Goal: Transaction & Acquisition: Purchase product/service

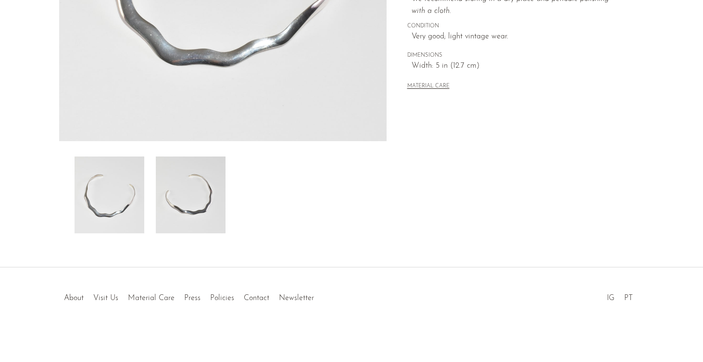
scroll to position [263, 0]
click at [198, 207] on img at bounding box center [191, 195] width 70 height 77
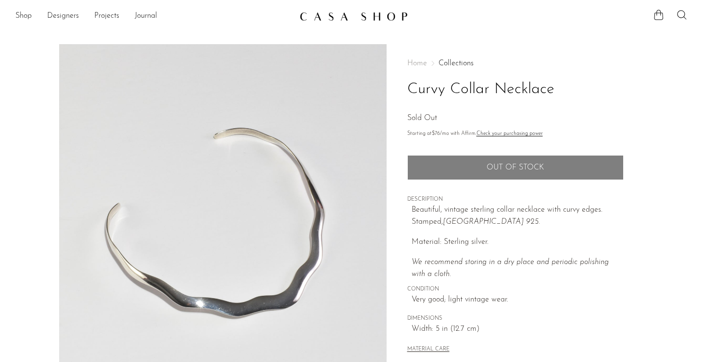
scroll to position [0, 0]
click at [21, 17] on link "Shop" at bounding box center [23, 16] width 16 height 12
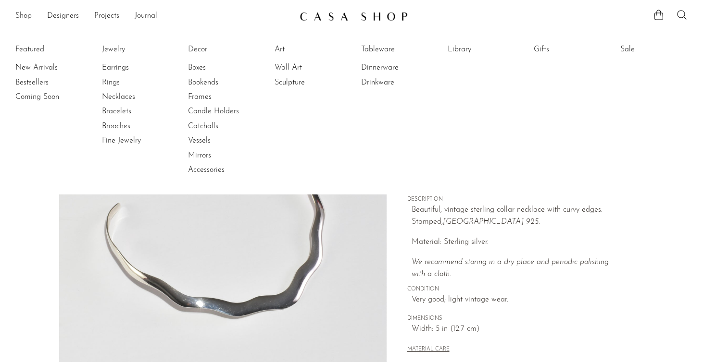
click at [634, 42] on li "Sale Sale All" at bounding box center [653, 109] width 67 height 139
click at [627, 50] on link "Sale" at bounding box center [656, 49] width 72 height 11
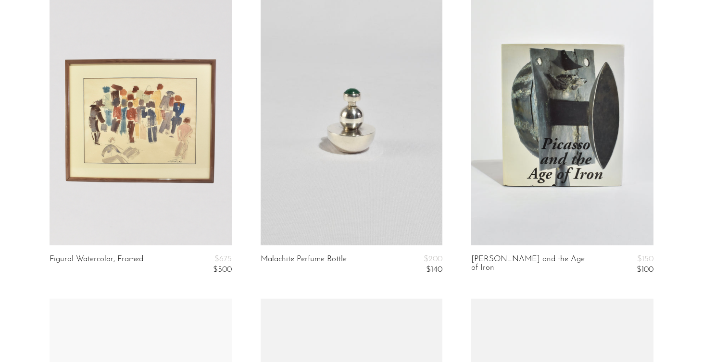
scroll to position [417, 0]
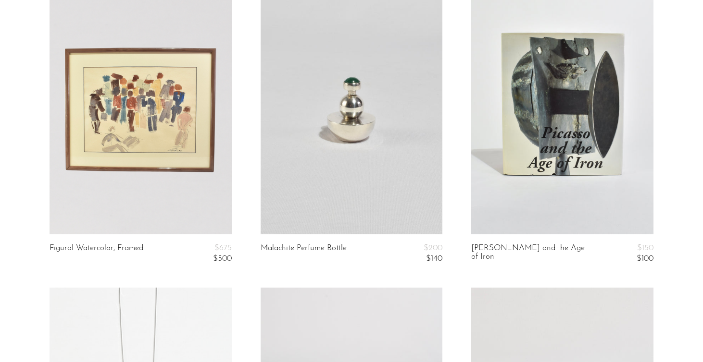
click at [559, 173] on link at bounding box center [562, 107] width 182 height 255
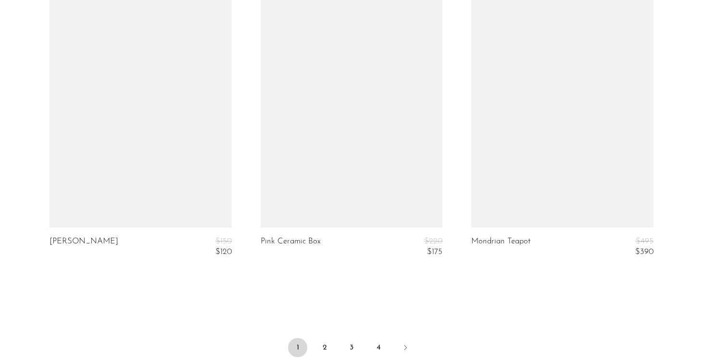
scroll to position [3507, 0]
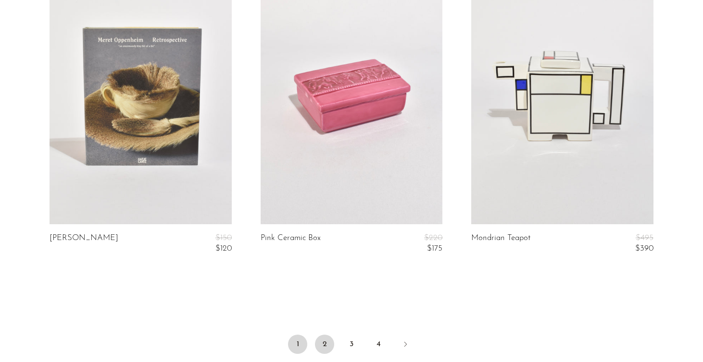
click at [325, 342] on link "2" at bounding box center [324, 344] width 19 height 19
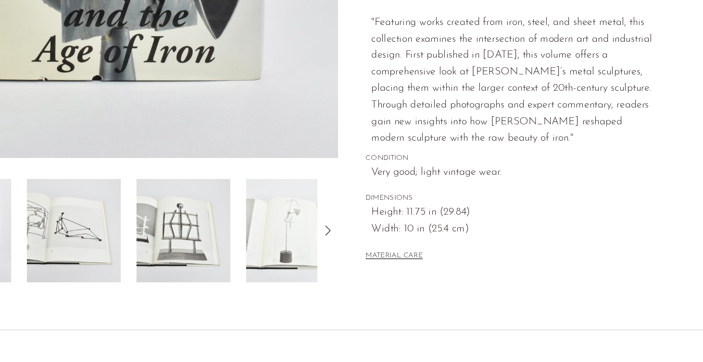
scroll to position [195, 0]
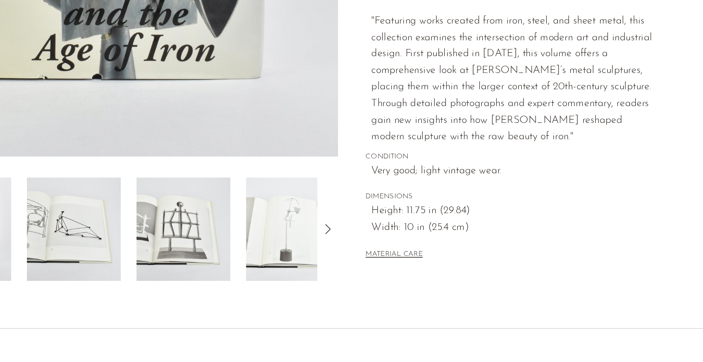
click at [318, 225] on img at bounding box center [353, 263] width 70 height 77
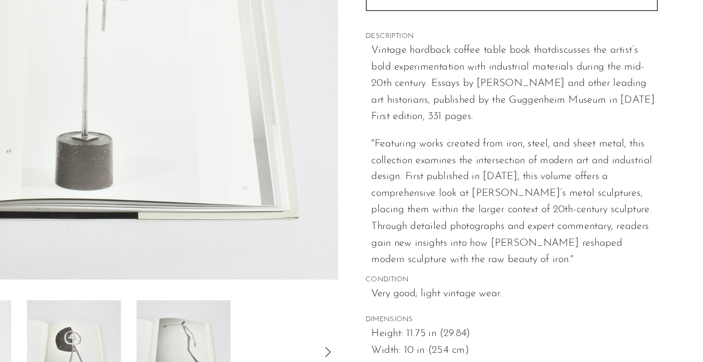
scroll to position [0, 0]
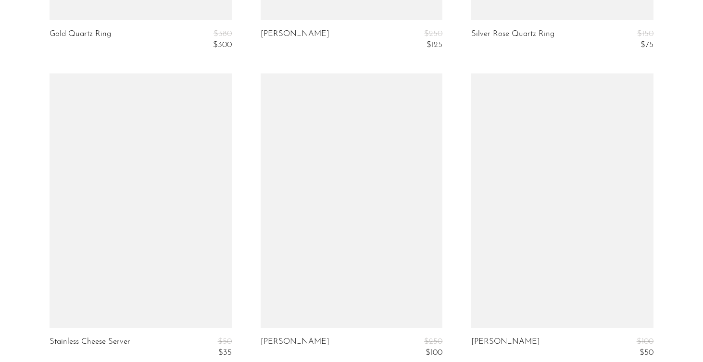
scroll to position [1254, 0]
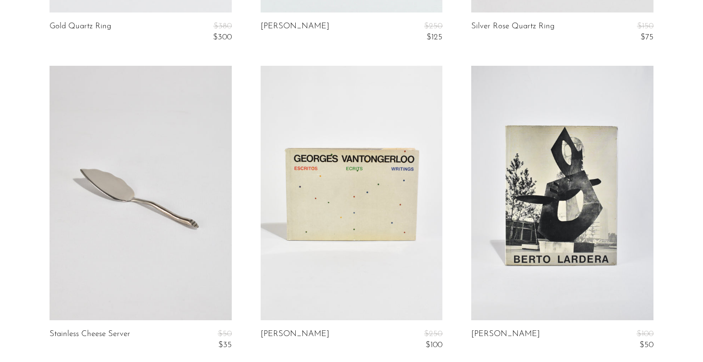
click at [149, 217] on link at bounding box center [141, 193] width 182 height 255
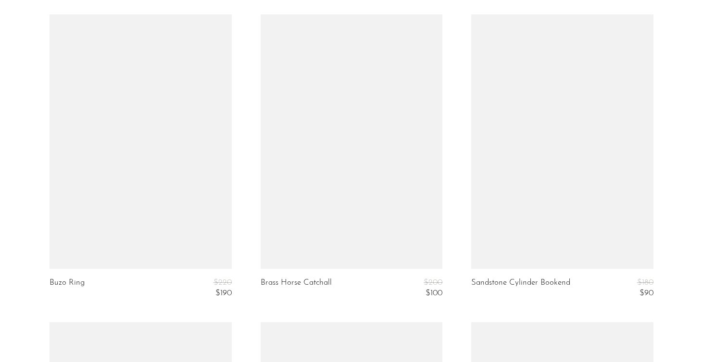
scroll to position [2231, 0]
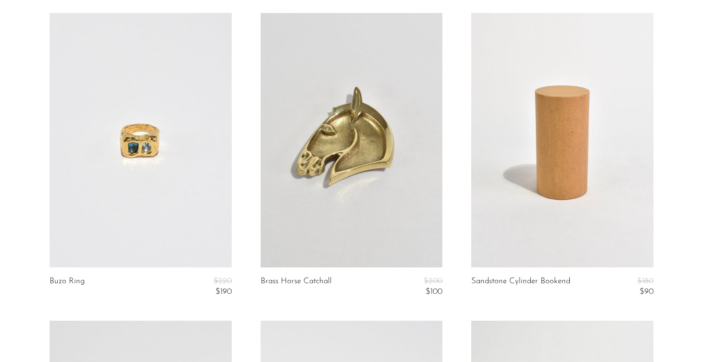
click at [150, 168] on link at bounding box center [141, 140] width 182 height 255
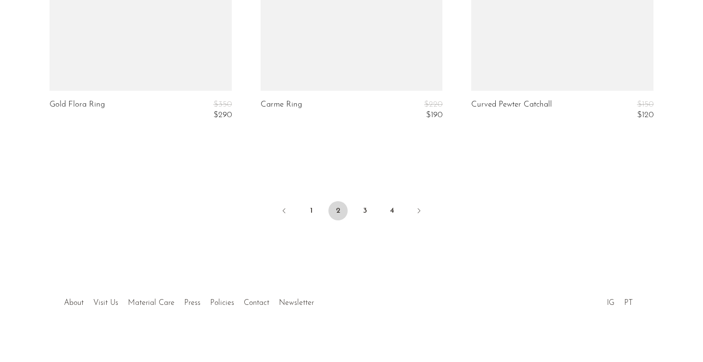
scroll to position [3640, 0]
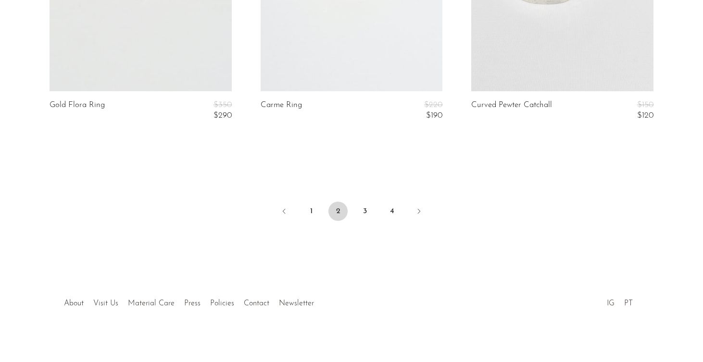
click at [80, 303] on li "About" at bounding box center [73, 304] width 29 height 12
click at [70, 301] on link "About" at bounding box center [74, 304] width 20 height 8
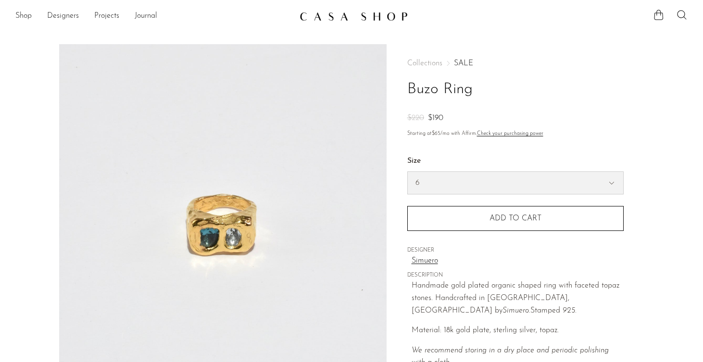
select select "6"
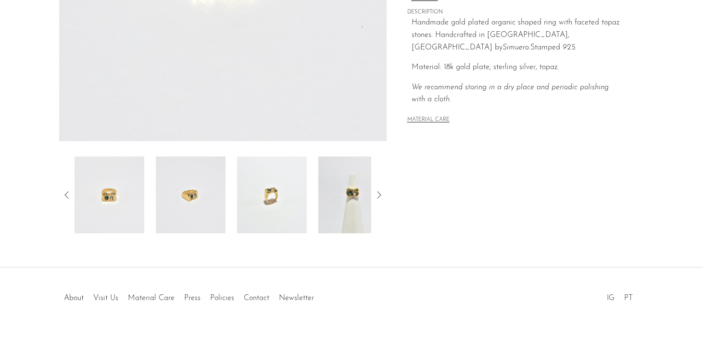
scroll to position [263, 0]
click at [198, 219] on img at bounding box center [191, 195] width 70 height 77
click at [244, 216] on img at bounding box center [272, 195] width 70 height 77
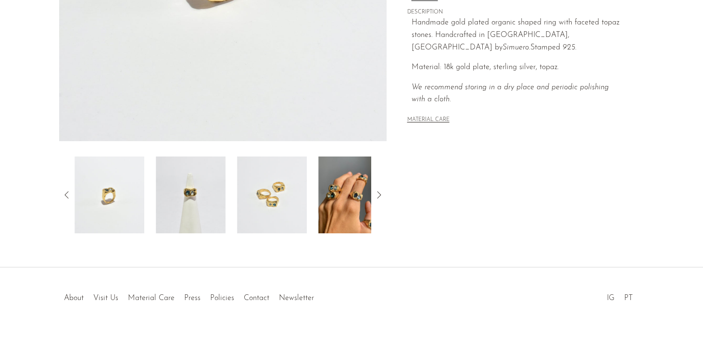
click at [281, 203] on img at bounding box center [272, 195] width 70 height 77
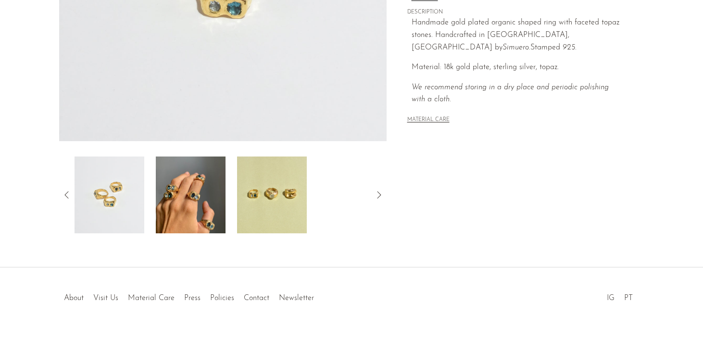
click at [196, 207] on img at bounding box center [191, 195] width 70 height 77
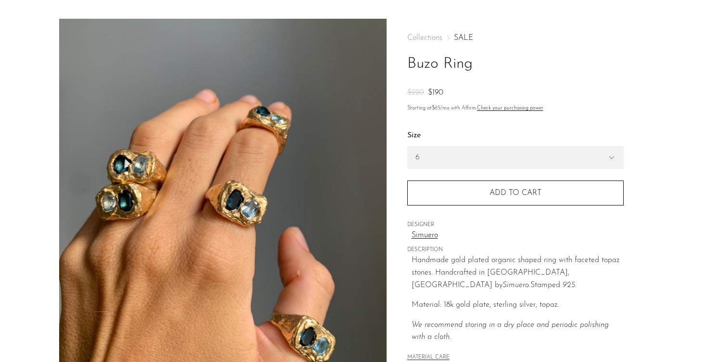
scroll to position [25, 0]
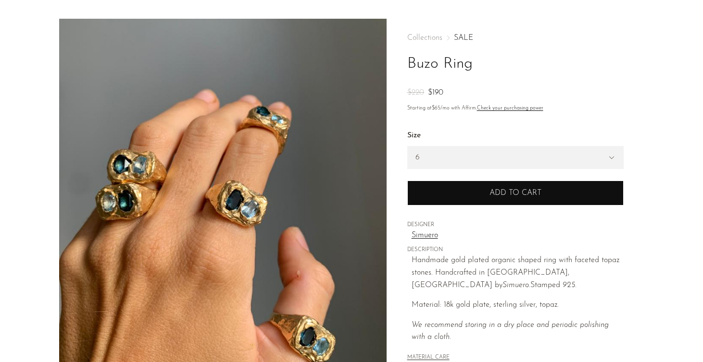
click at [468, 193] on button "Add to cart" at bounding box center [515, 193] width 216 height 25
